Goal: Information Seeking & Learning: Stay updated

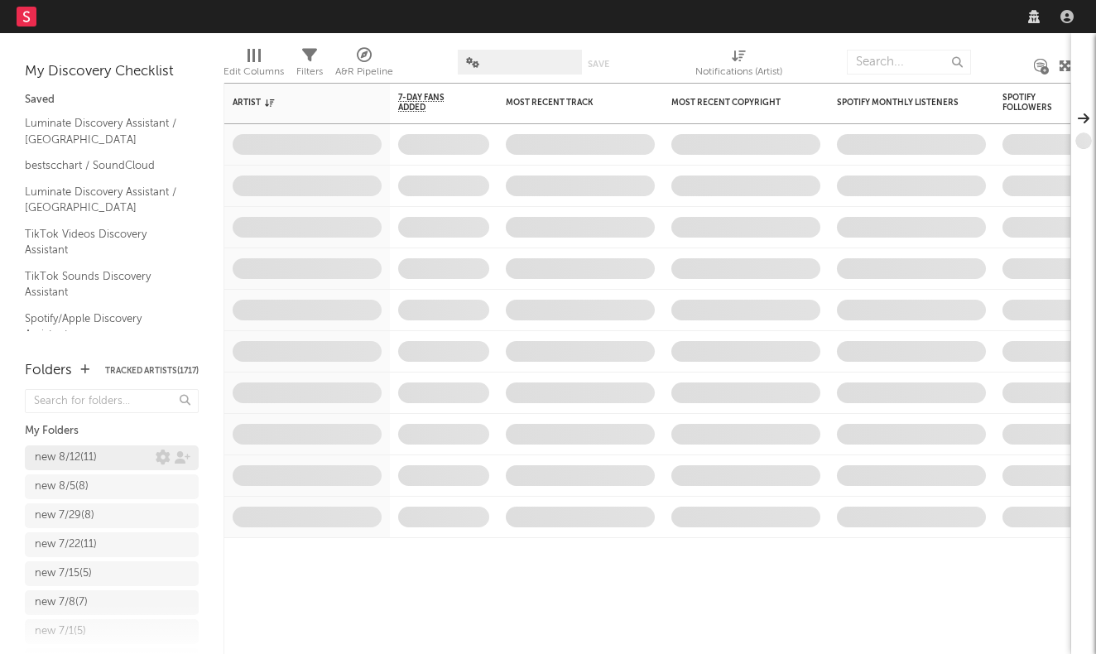
click at [106, 459] on div "new 8/12 ( 11 )" at bounding box center [95, 458] width 121 height 20
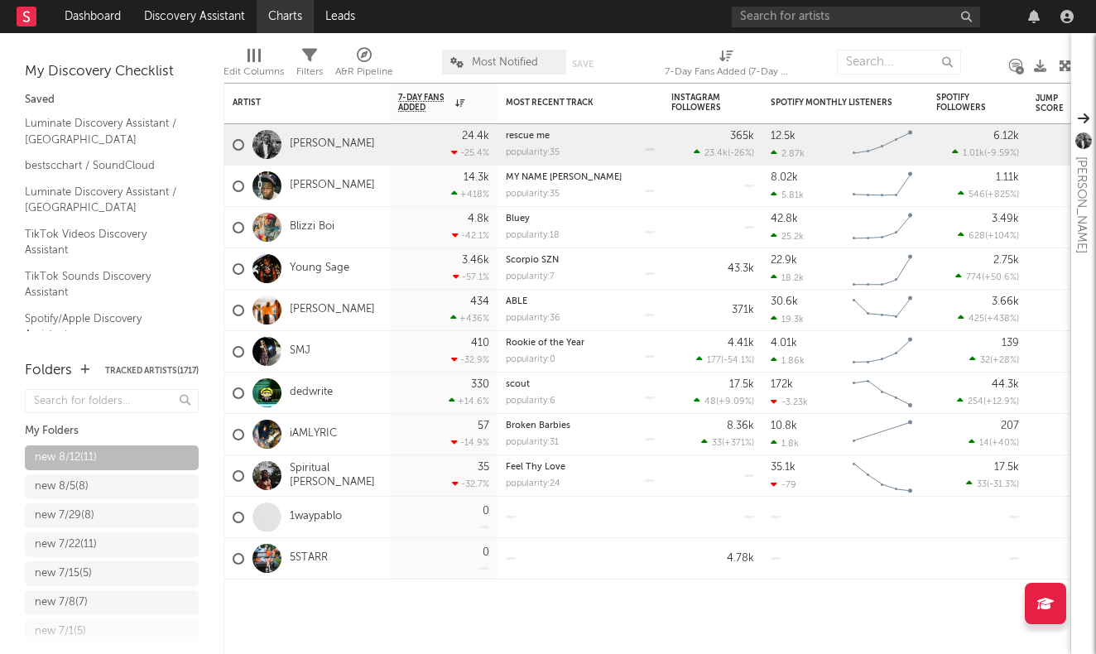
click at [285, 19] on link "Charts" at bounding box center [285, 16] width 57 height 33
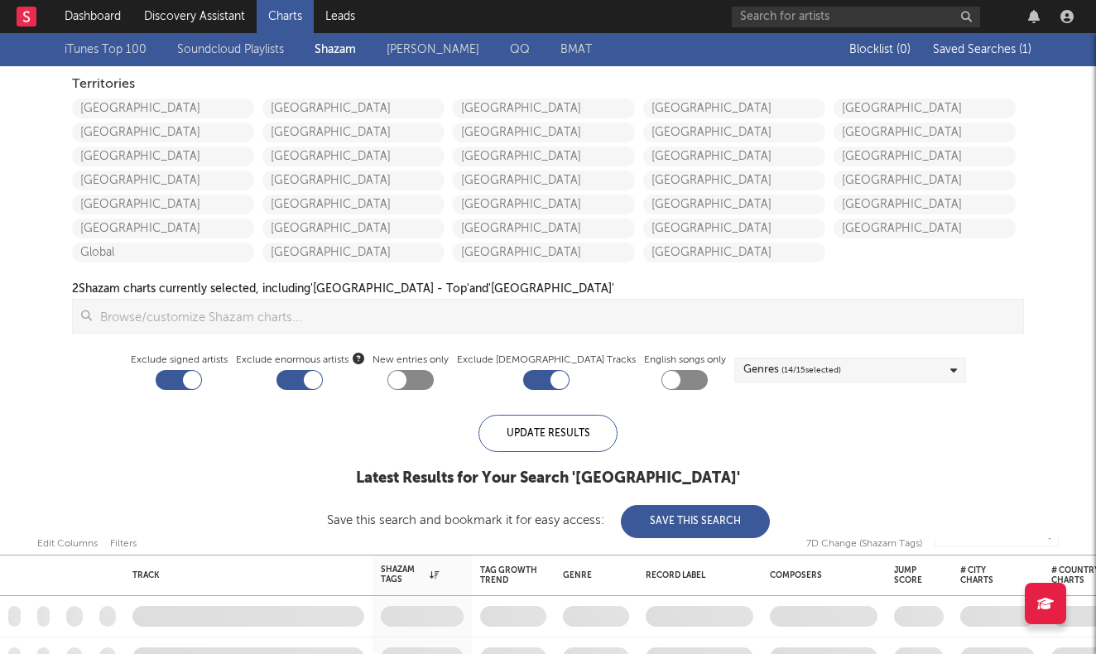
checkbox input "true"
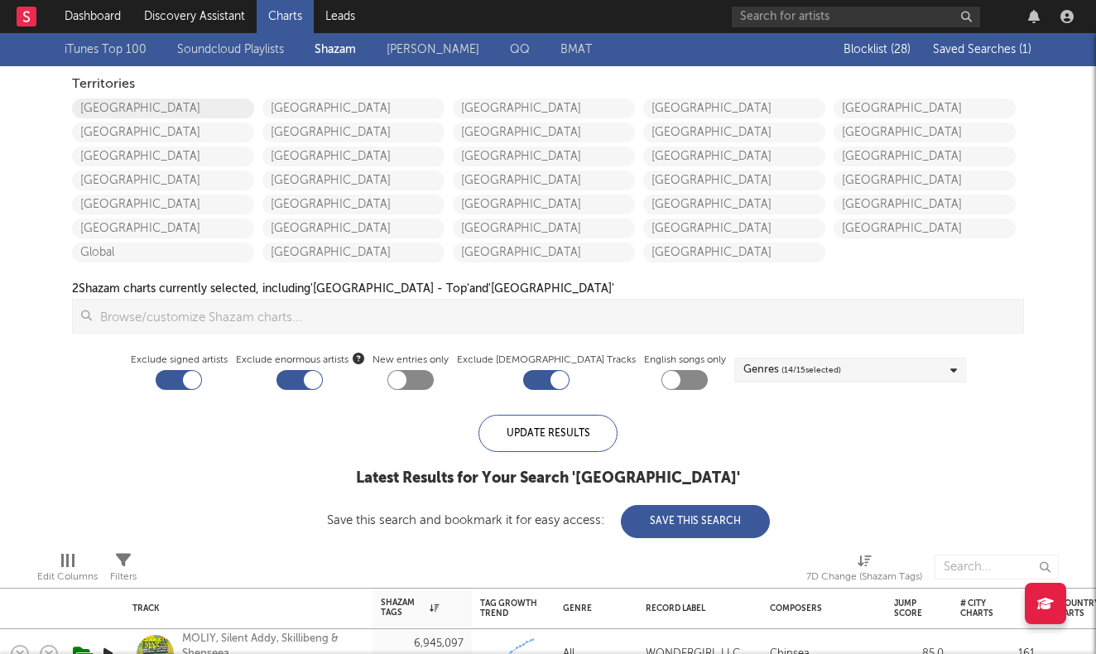
click at [159, 112] on link "[GEOGRAPHIC_DATA]" at bounding box center [163, 109] width 182 height 20
